Goal: Task Accomplishment & Management: Manage account settings

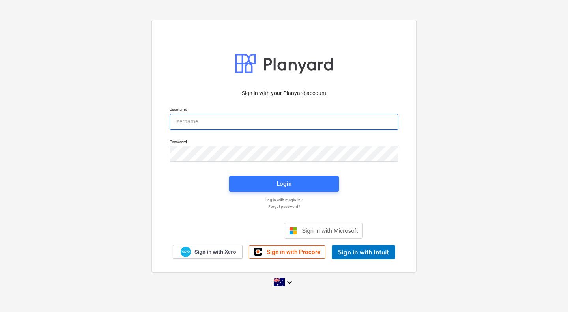
click at [261, 124] on input "email" at bounding box center [283, 122] width 229 height 16
type input "[PERSON_NAME][EMAIL_ADDRESS][DOMAIN_NAME]"
click at [250, 121] on input "[PERSON_NAME][EMAIL_ADDRESS][DOMAIN_NAME]" at bounding box center [283, 122] width 229 height 16
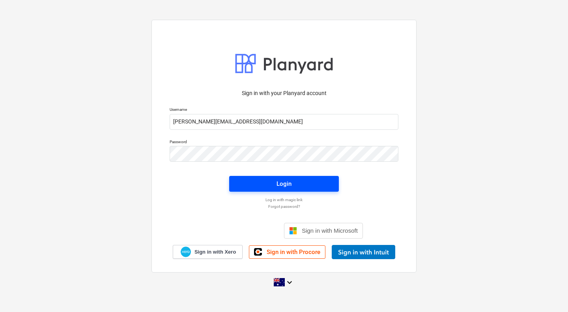
click at [307, 179] on span "Login" at bounding box center [283, 184] width 91 height 10
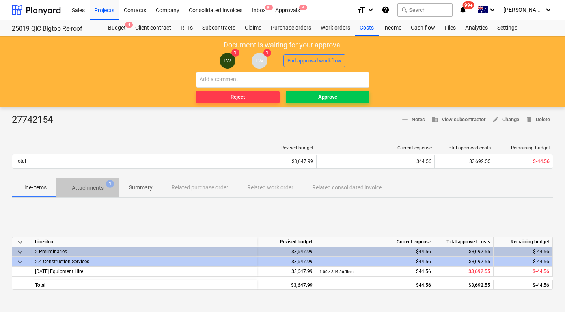
click at [85, 187] on p "Attachments" at bounding box center [88, 188] width 32 height 8
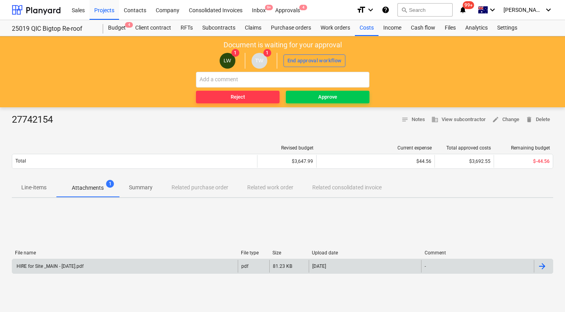
click at [84, 266] on div "HIRE for Site _MAIN - [DATE].pdf" at bounding box center [49, 266] width 68 height 6
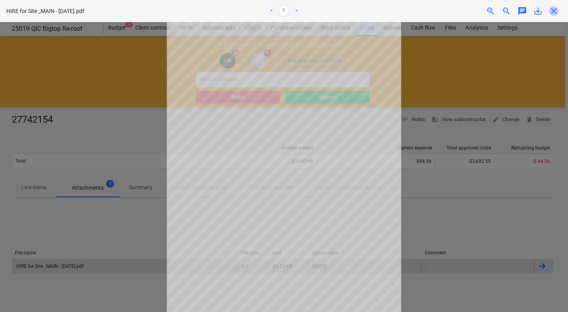
click at [553, 10] on span "close" at bounding box center [553, 10] width 9 height 9
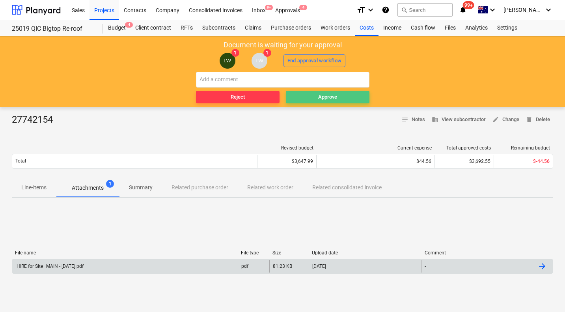
click at [328, 93] on div "Approve" at bounding box center [327, 97] width 19 height 9
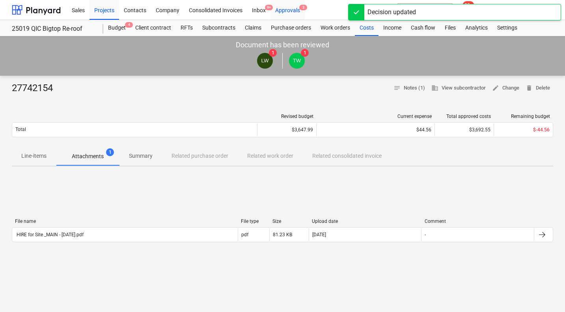
click at [297, 11] on div "Approvals 3" at bounding box center [287, 10] width 34 height 20
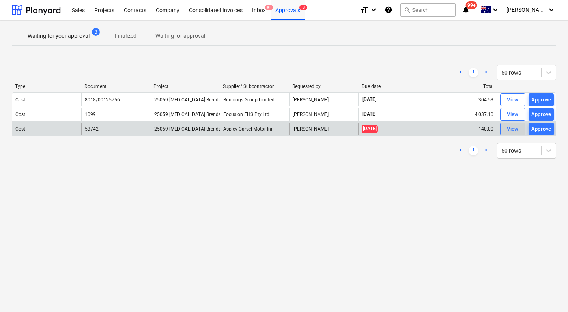
click at [508, 128] on div "View" at bounding box center [512, 129] width 12 height 9
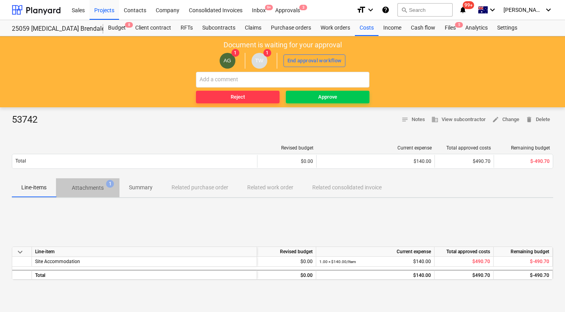
click at [82, 188] on p "Attachments" at bounding box center [88, 188] width 32 height 8
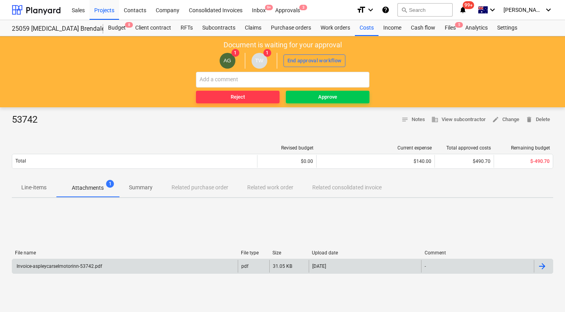
click at [84, 265] on div "Invoice-aspleycarselmotorinn-53742.pdf" at bounding box center [58, 266] width 87 height 6
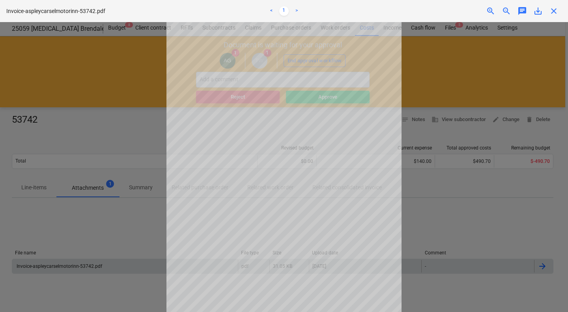
click at [467, 234] on div at bounding box center [284, 167] width 568 height 290
click at [555, 10] on span "close" at bounding box center [553, 10] width 9 height 9
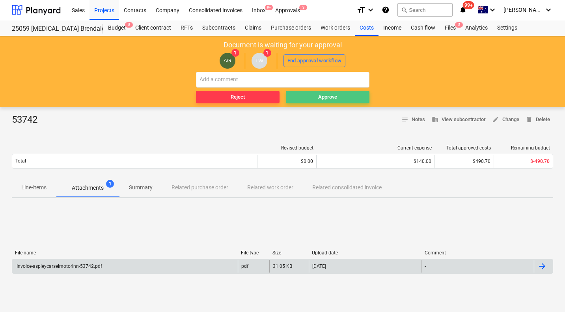
click at [347, 97] on span "Approve" at bounding box center [327, 97] width 77 height 9
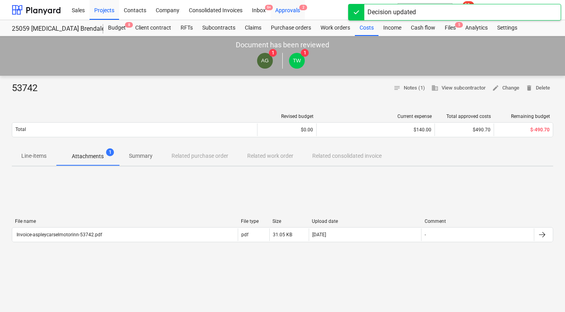
click at [294, 12] on div "Approvals 2" at bounding box center [287, 10] width 34 height 20
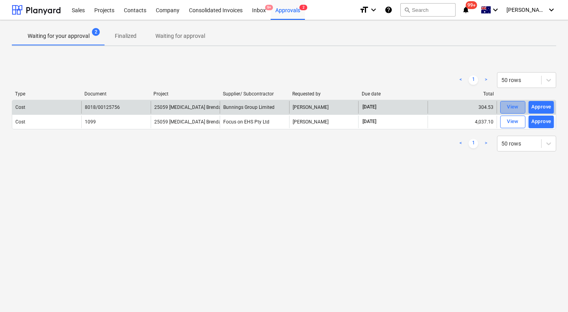
click at [512, 104] on div "View" at bounding box center [512, 106] width 12 height 9
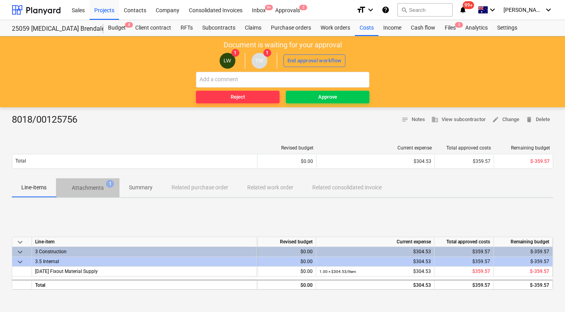
click at [84, 186] on p "Attachments" at bounding box center [88, 188] width 32 height 8
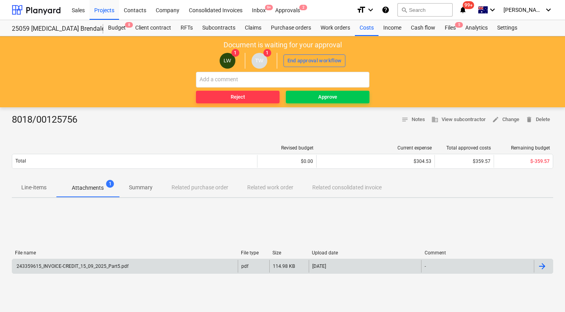
click at [124, 264] on div "243359615_INVOICE-CREDIT_15_09_2025_Part5.pdf" at bounding box center [71, 266] width 113 height 6
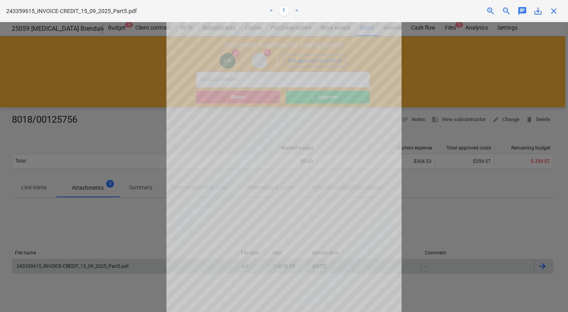
click at [523, 80] on div at bounding box center [284, 167] width 568 height 290
click at [554, 13] on span "close" at bounding box center [553, 10] width 9 height 9
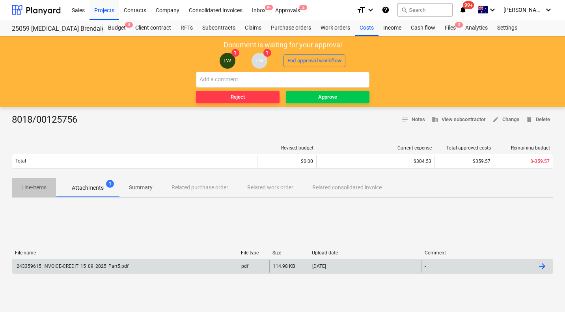
click at [28, 186] on p "Line-items" at bounding box center [33, 187] width 25 height 8
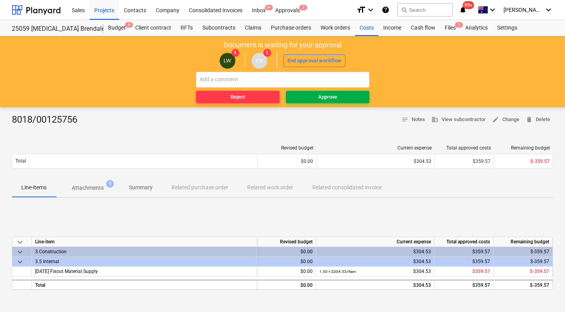
click at [321, 97] on div "Approve" at bounding box center [327, 97] width 19 height 9
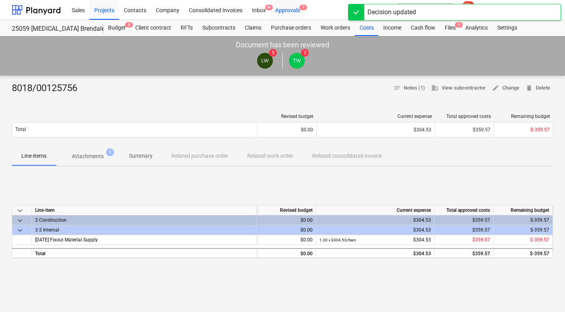
click at [294, 10] on div "Approvals 1" at bounding box center [287, 10] width 34 height 20
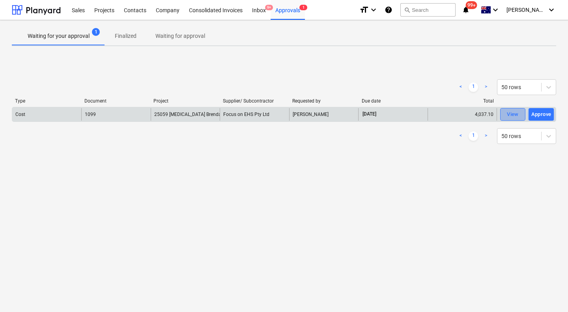
click at [504, 112] on span "View" at bounding box center [512, 114] width 17 height 9
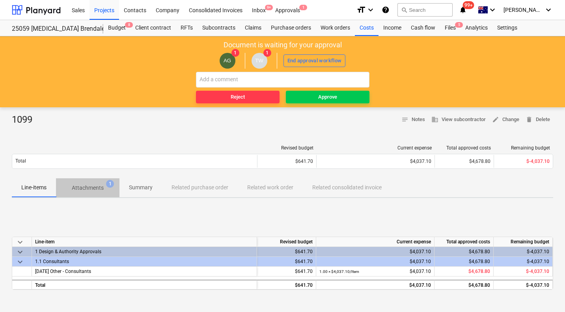
click at [97, 187] on p "Attachments" at bounding box center [88, 188] width 32 height 8
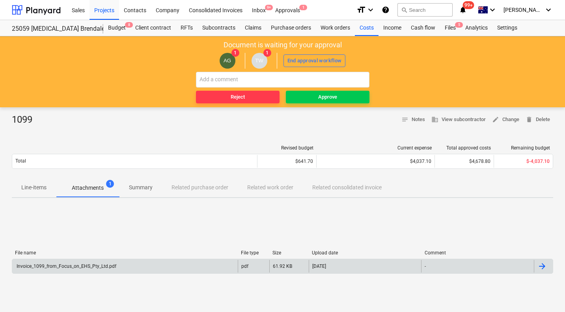
click at [66, 266] on div "Invoice_1099_from_Focus_on_EHS_Pty_Ltd.pdf" at bounding box center [65, 266] width 101 height 6
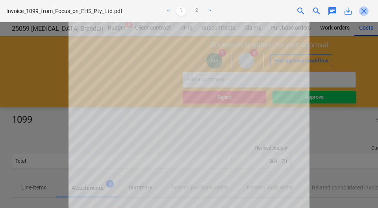
click at [365, 12] on span "close" at bounding box center [363, 10] width 9 height 9
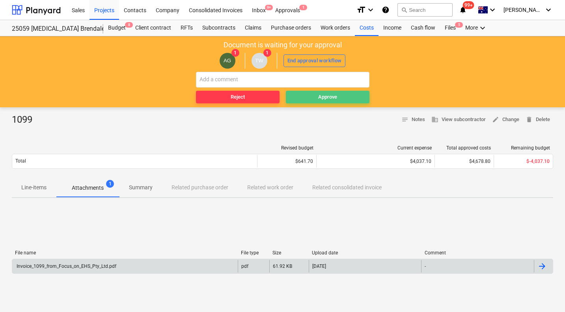
click at [331, 97] on div "Approve" at bounding box center [327, 97] width 19 height 9
